Goal: Task Accomplishment & Management: Manage account settings

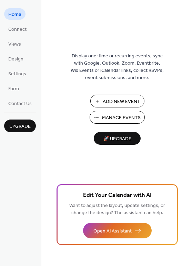
click at [119, 117] on span "Manage Events" at bounding box center [121, 117] width 39 height 7
click at [114, 115] on span "Manage Events" at bounding box center [121, 117] width 39 height 7
click at [113, 118] on span "Manage Events" at bounding box center [121, 117] width 39 height 7
click at [113, 119] on span "Manage Events" at bounding box center [121, 117] width 39 height 7
drag, startPoint x: 123, startPoint y: 115, endPoint x: 123, endPoint y: 112, distance: 3.5
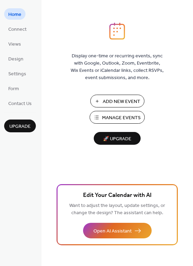
click at [123, 112] on button "Manage Events" at bounding box center [117, 117] width 55 height 13
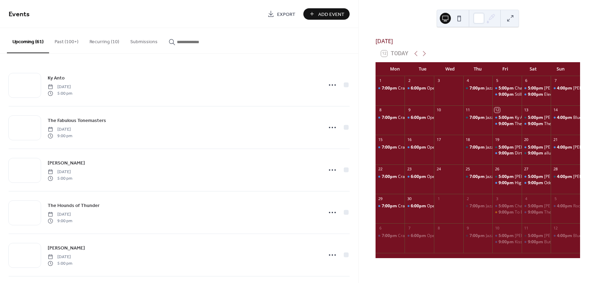
click at [186, 40] on input "button" at bounding box center [197, 41] width 41 height 7
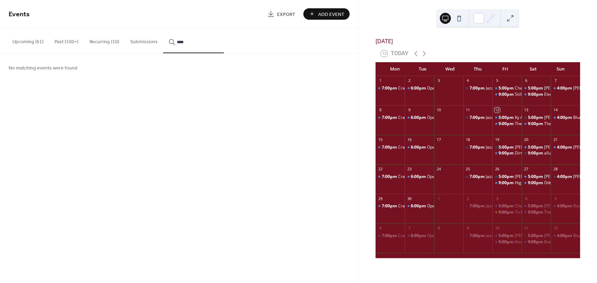
click at [196, 43] on input "****" at bounding box center [197, 41] width 41 height 7
type input "****"
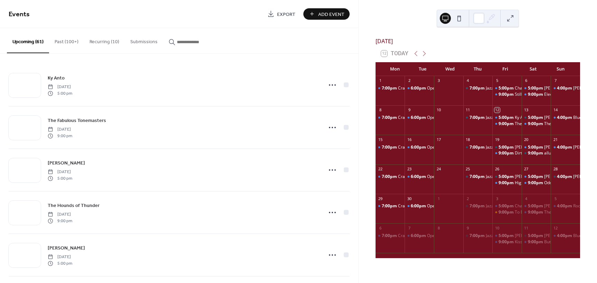
click at [194, 41] on input "button" at bounding box center [197, 41] width 41 height 7
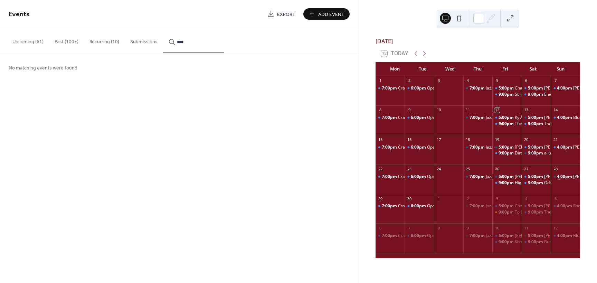
type input "****"
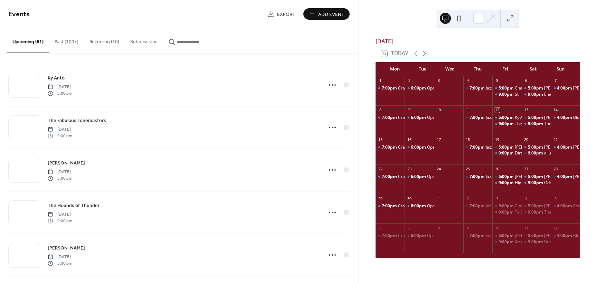
click at [196, 42] on input "button" at bounding box center [197, 41] width 41 height 7
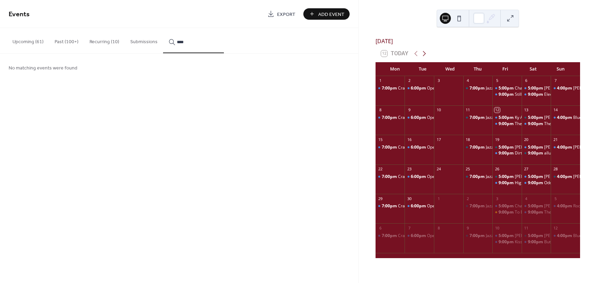
click at [422, 56] on icon at bounding box center [424, 53] width 8 height 8
click at [424, 56] on icon at bounding box center [424, 53] width 8 height 8
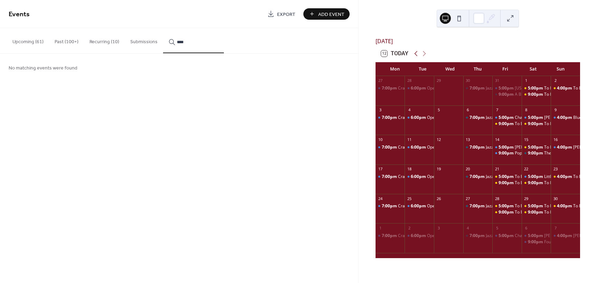
click at [416, 57] on icon at bounding box center [416, 53] width 8 height 8
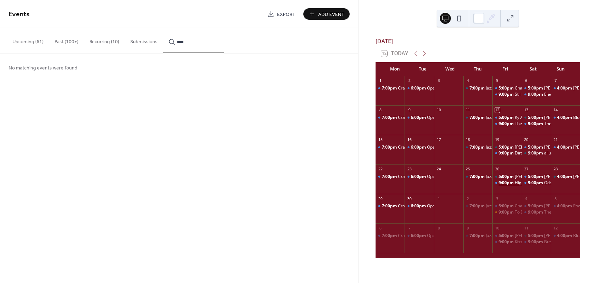
click at [510, 186] on span "9:00pm" at bounding box center [506, 183] width 16 height 6
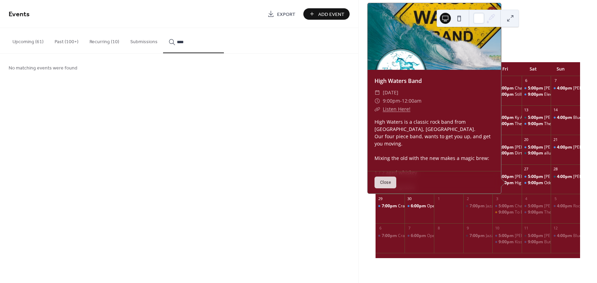
click at [387, 186] on button "Close" at bounding box center [385, 182] width 22 height 12
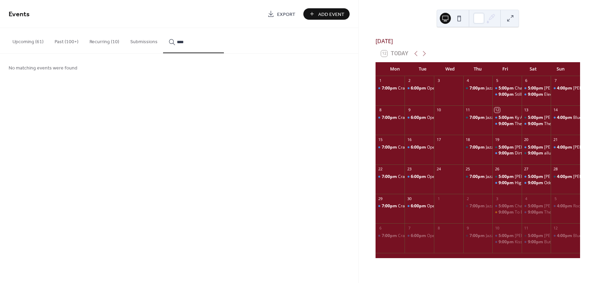
click at [184, 42] on input "****" at bounding box center [197, 41] width 41 height 7
type input "*"
type input "******"
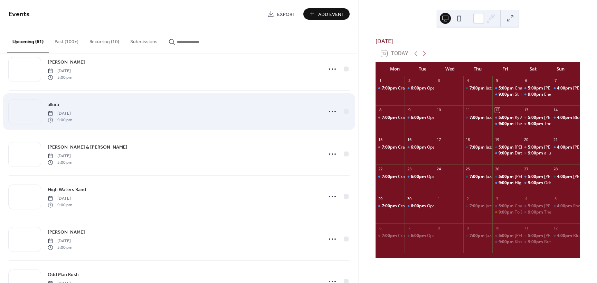
scroll to position [276, 0]
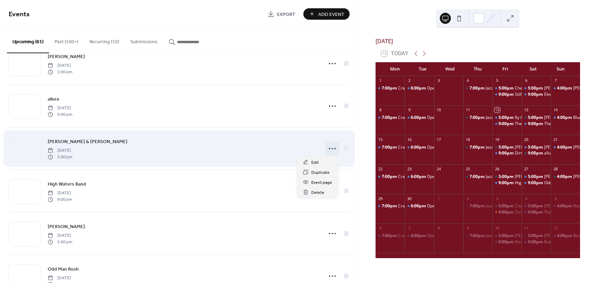
click at [329, 149] on icon at bounding box center [332, 148] width 11 height 11
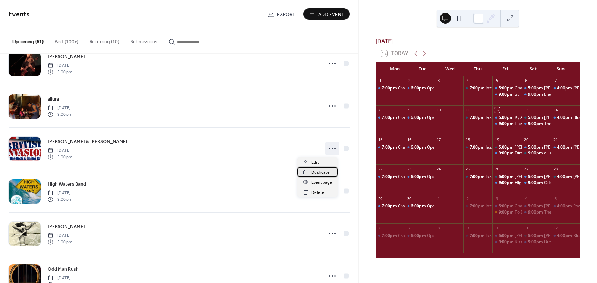
click at [317, 174] on span "Duplicate" at bounding box center [320, 172] width 18 height 7
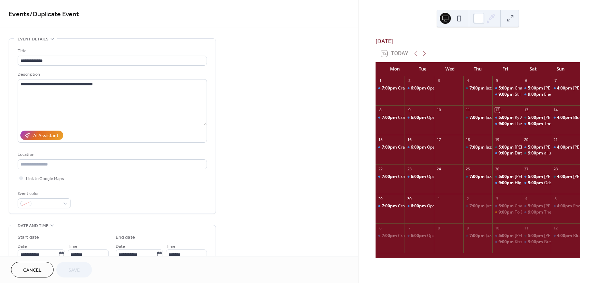
click at [34, 273] on span "Cancel" at bounding box center [32, 270] width 18 height 7
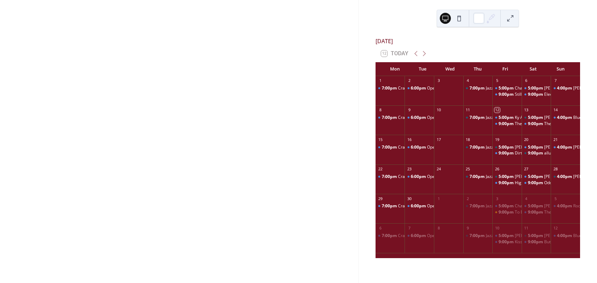
click at [35, 270] on div at bounding box center [179, 141] width 358 height 283
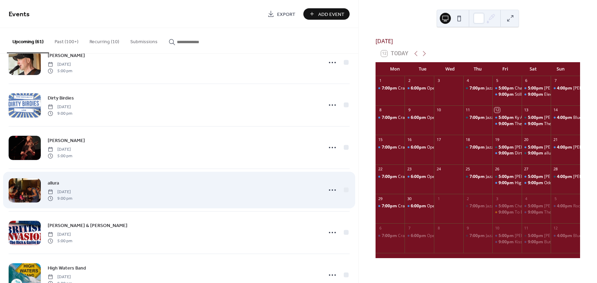
scroll to position [242, 0]
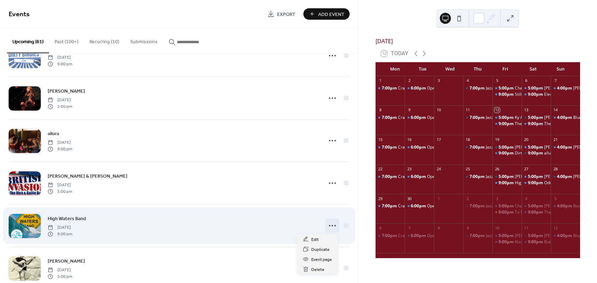
click at [329, 225] on circle at bounding box center [329, 225] width 1 height 1
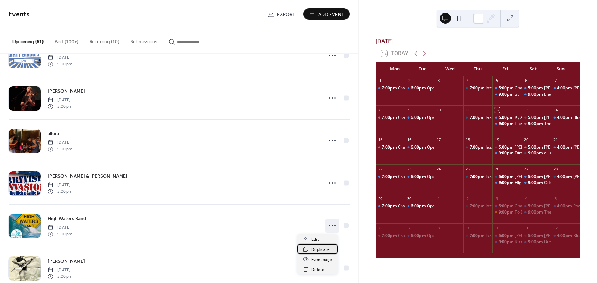
click at [315, 251] on span "Duplicate" at bounding box center [320, 249] width 18 height 7
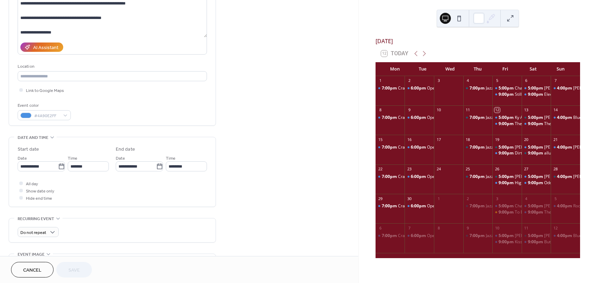
scroll to position [104, 0]
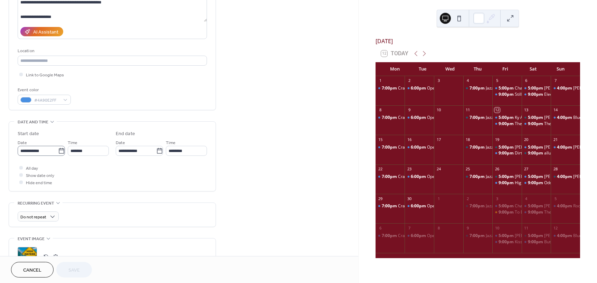
click at [60, 151] on icon at bounding box center [61, 150] width 7 height 7
click at [58, 151] on input "**********" at bounding box center [38, 151] width 40 height 10
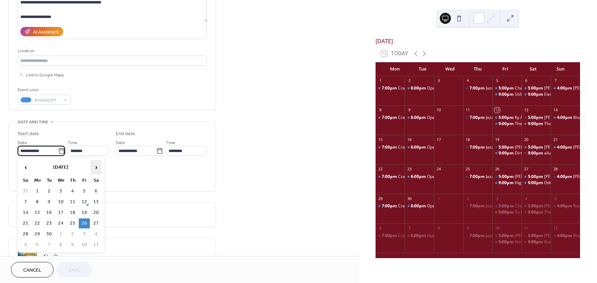
click at [93, 169] on span "›" at bounding box center [96, 167] width 10 height 14
click at [96, 191] on td "1" at bounding box center [95, 191] width 11 height 10
type input "**********"
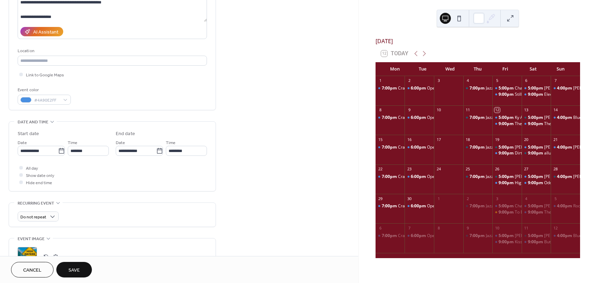
click at [75, 269] on span "Save" at bounding box center [73, 270] width 11 height 7
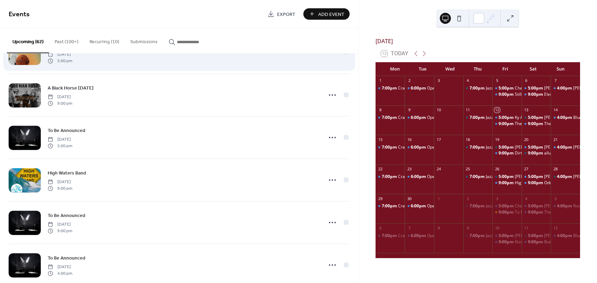
scroll to position [1307, 0]
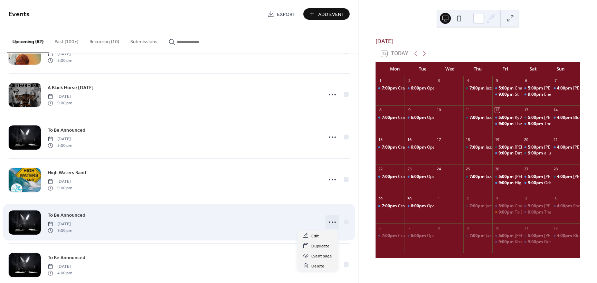
click at [329, 222] on icon at bounding box center [332, 221] width 11 height 11
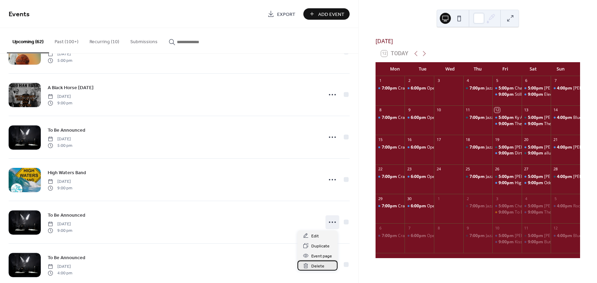
click at [316, 267] on span "Delete" at bounding box center [317, 265] width 13 height 7
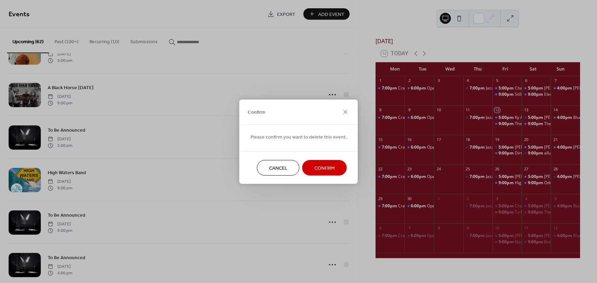
click at [317, 169] on span "Confirm" at bounding box center [324, 167] width 20 height 7
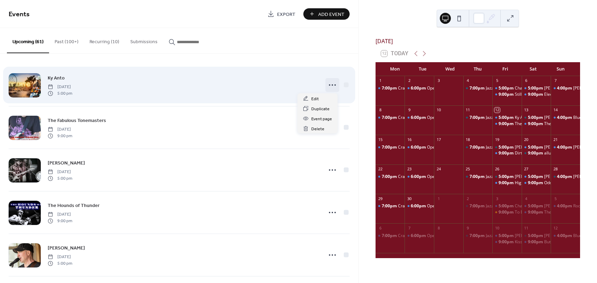
click at [327, 85] on icon at bounding box center [332, 84] width 11 height 11
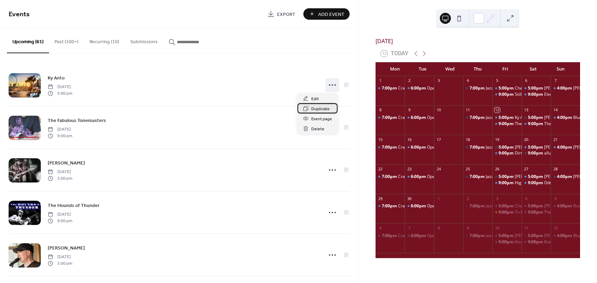
click at [318, 108] on span "Duplicate" at bounding box center [320, 108] width 18 height 7
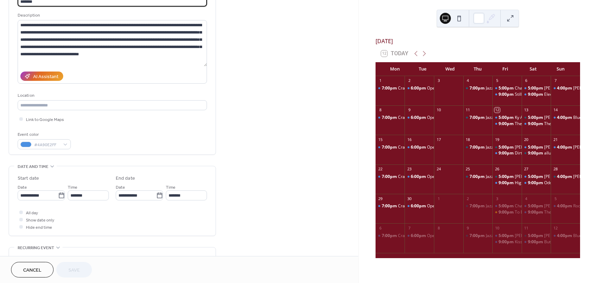
scroll to position [69, 0]
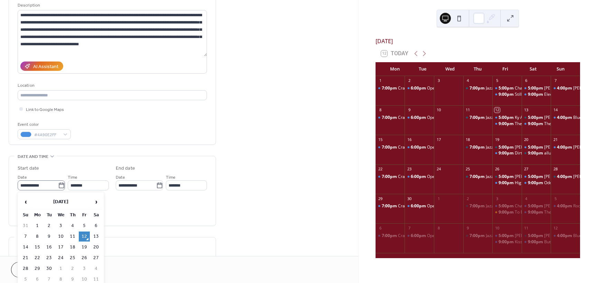
click at [59, 187] on icon at bounding box center [61, 185] width 7 height 7
click at [58, 187] on input "**********" at bounding box center [38, 185] width 40 height 10
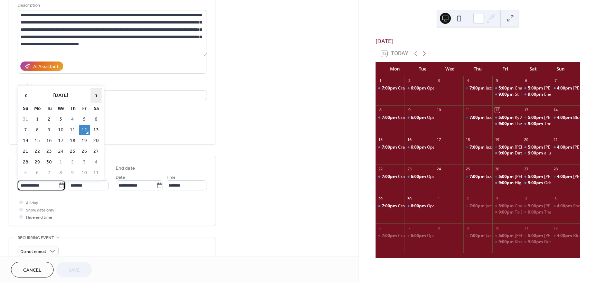
click at [95, 94] on span "›" at bounding box center [96, 95] width 10 height 14
click at [97, 143] on td "15" at bounding box center [95, 141] width 11 height 10
type input "**********"
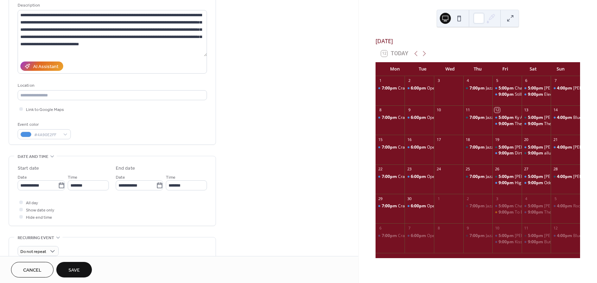
click at [73, 270] on span "Save" at bounding box center [73, 270] width 11 height 7
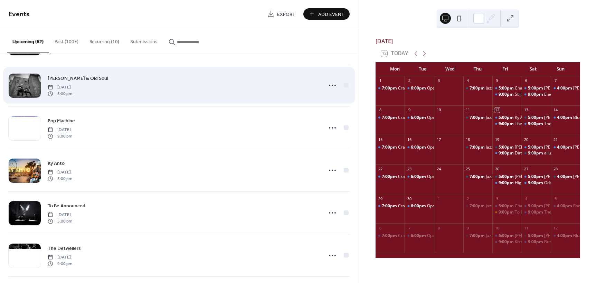
scroll to position [1628, 0]
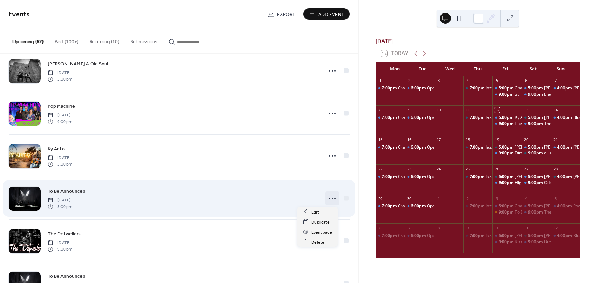
click at [329, 199] on icon at bounding box center [332, 198] width 11 height 11
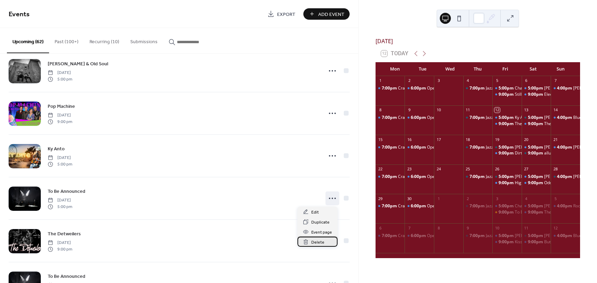
click at [314, 239] on span "Delete" at bounding box center [317, 242] width 13 height 7
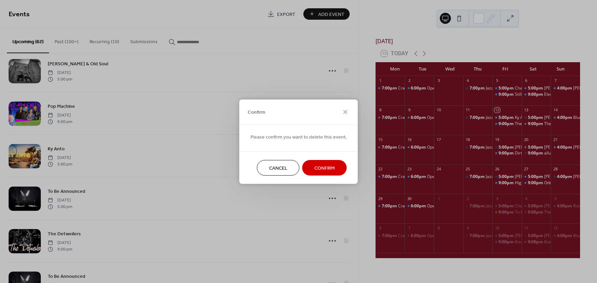
click at [311, 169] on button "Confirm" at bounding box center [324, 168] width 45 height 16
